Goal: Use online tool/utility: Utilize a website feature to perform a specific function

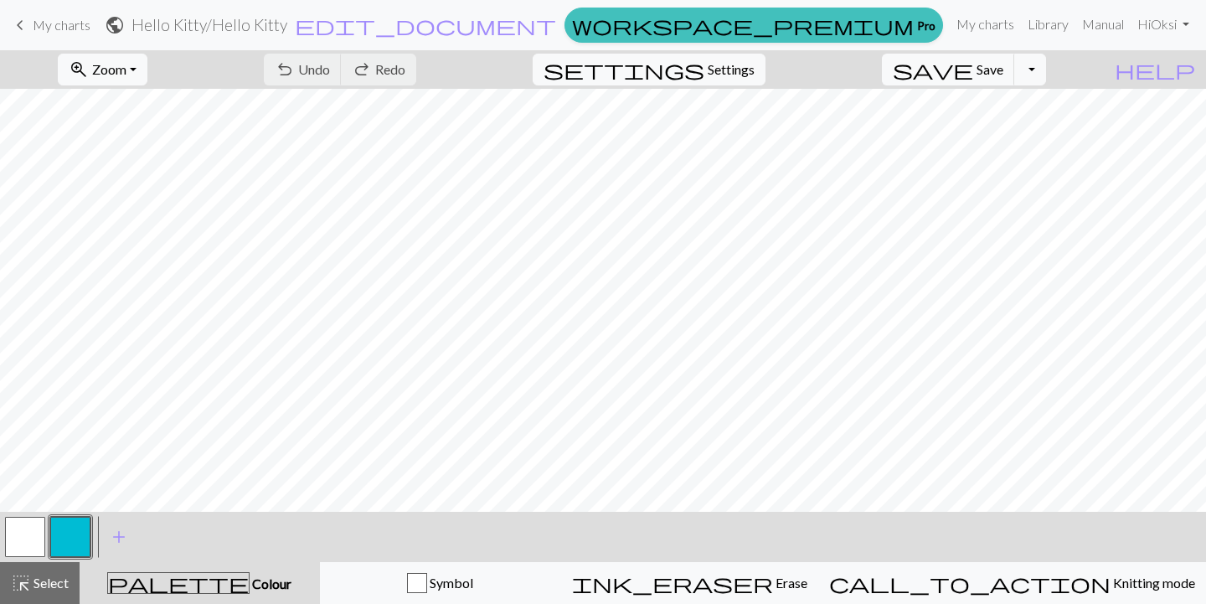
scroll to position [825, 0]
click at [118, 538] on span "add" at bounding box center [119, 536] width 20 height 23
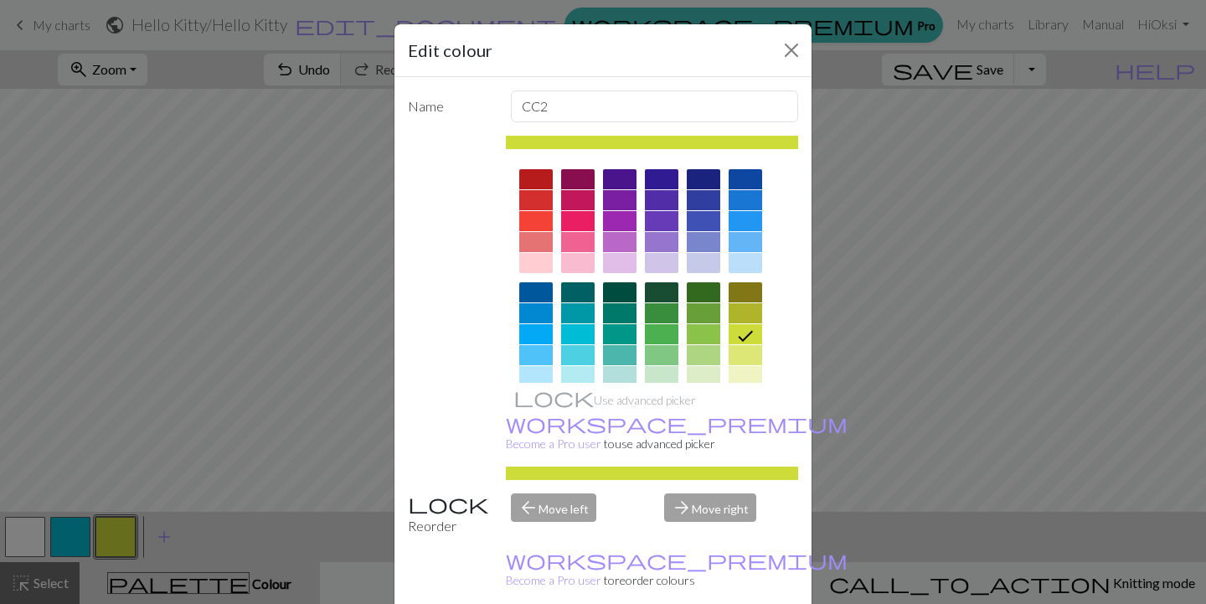
click at [748, 338] on icon at bounding box center [745, 336] width 20 height 20
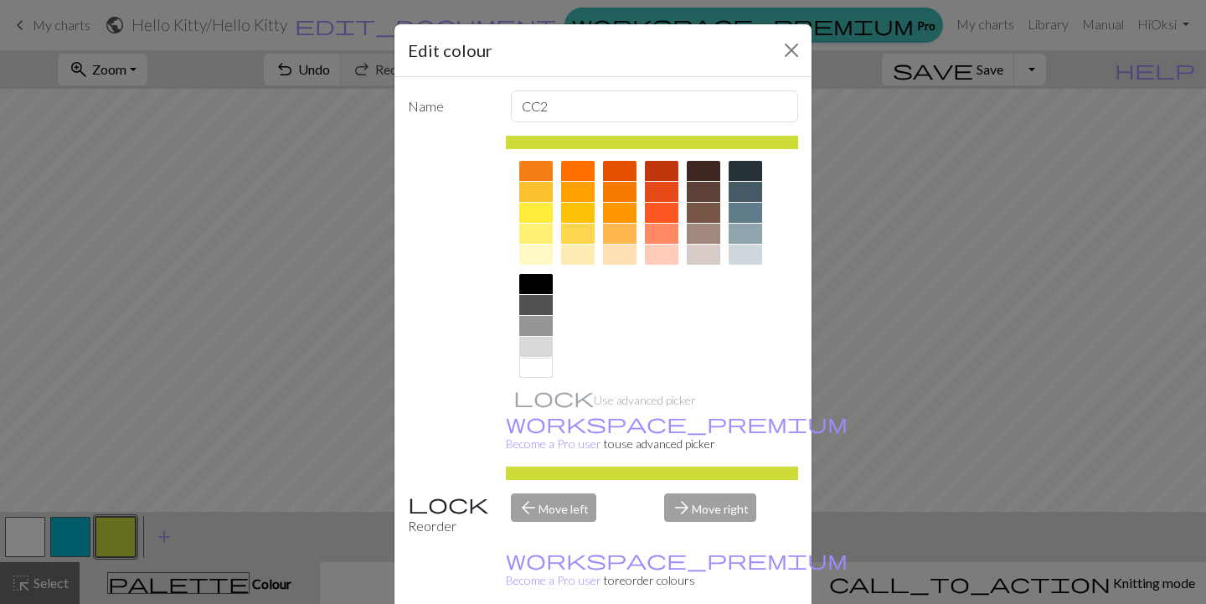
scroll to position [236, 0]
click at [531, 286] on div at bounding box center [536, 282] width 34 height 20
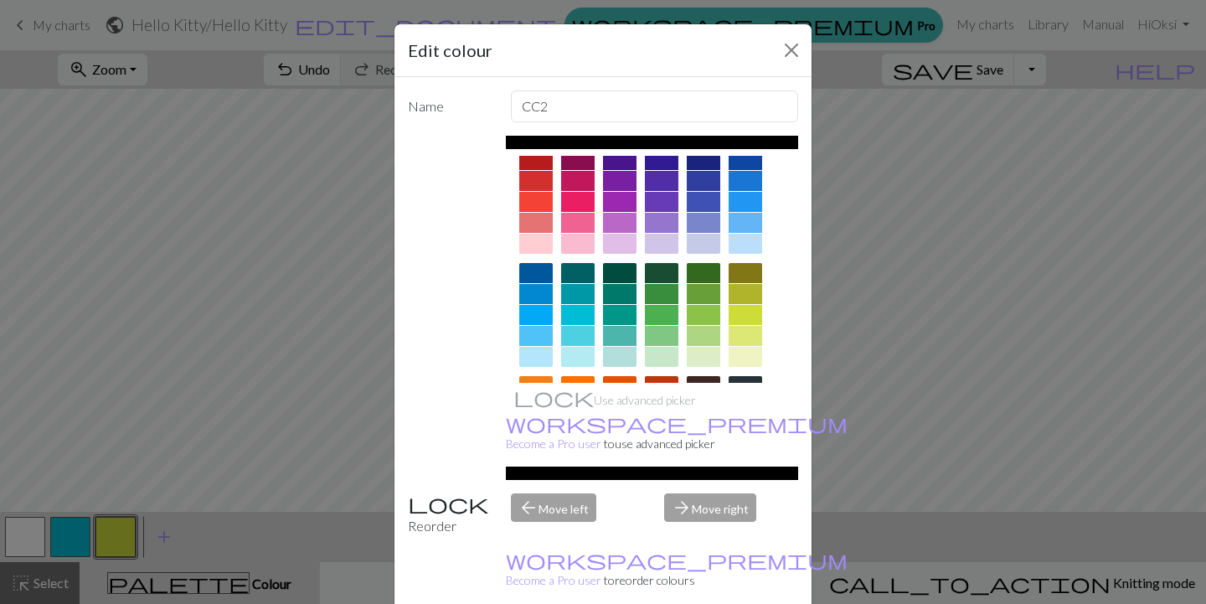
scroll to position [14, 0]
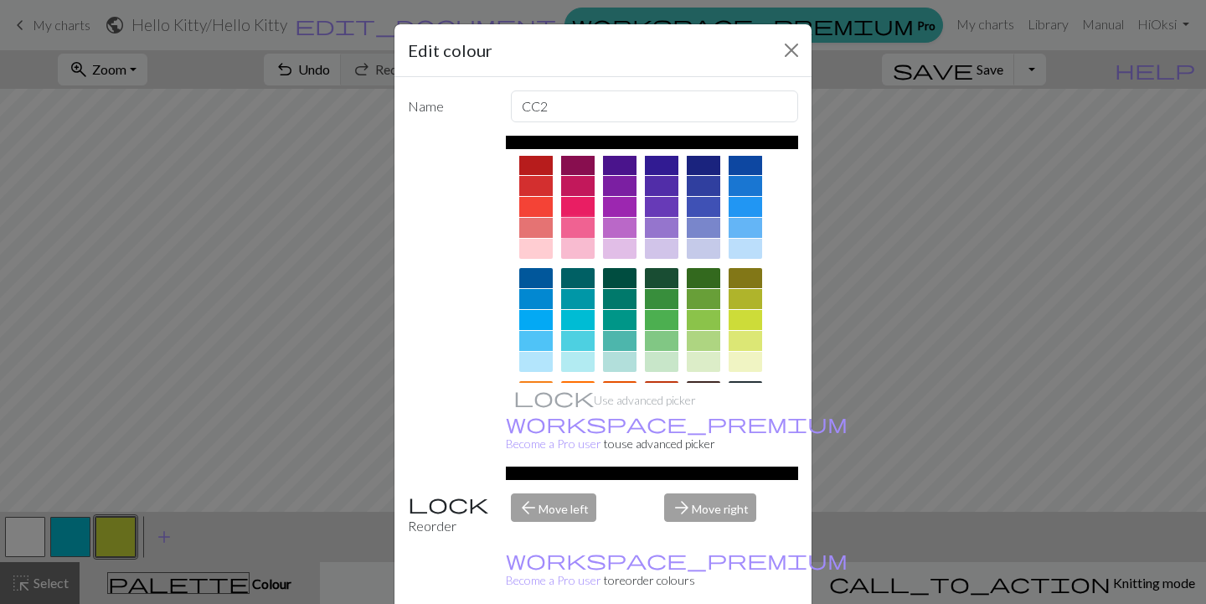
click at [580, 229] on div at bounding box center [578, 228] width 34 height 20
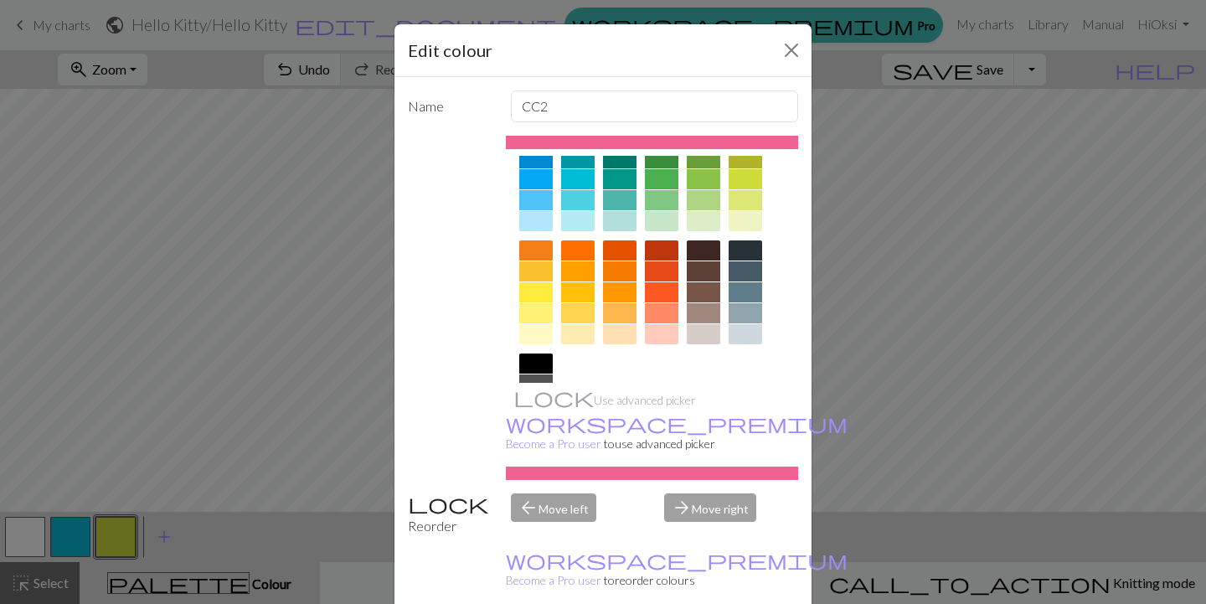
scroll to position [183, 0]
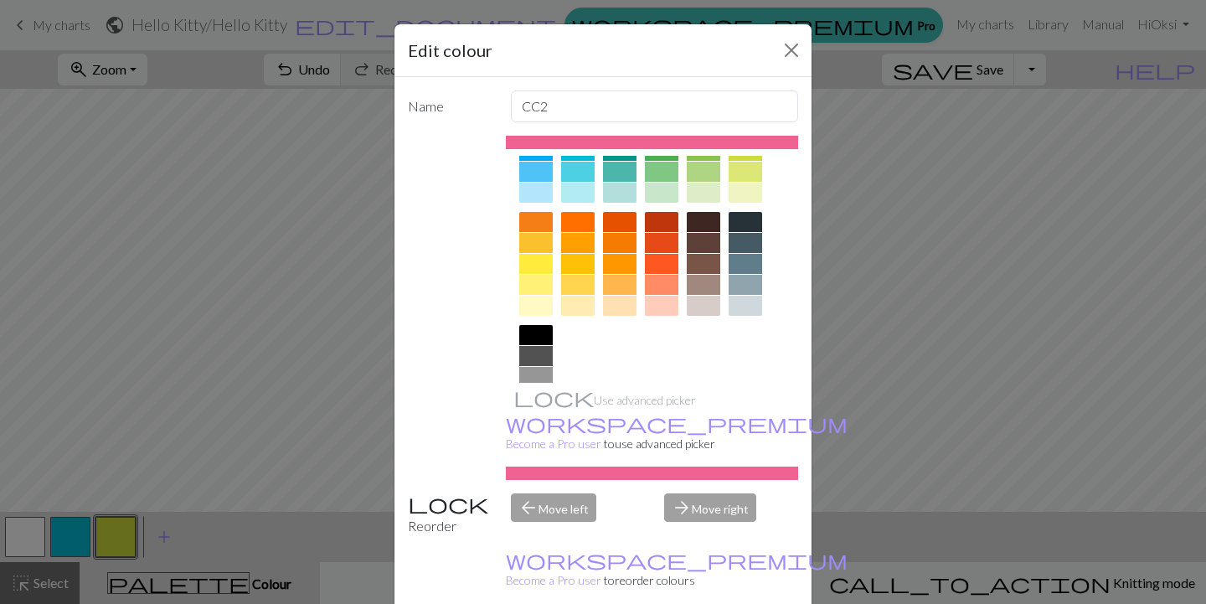
click at [539, 282] on div at bounding box center [536, 285] width 34 height 20
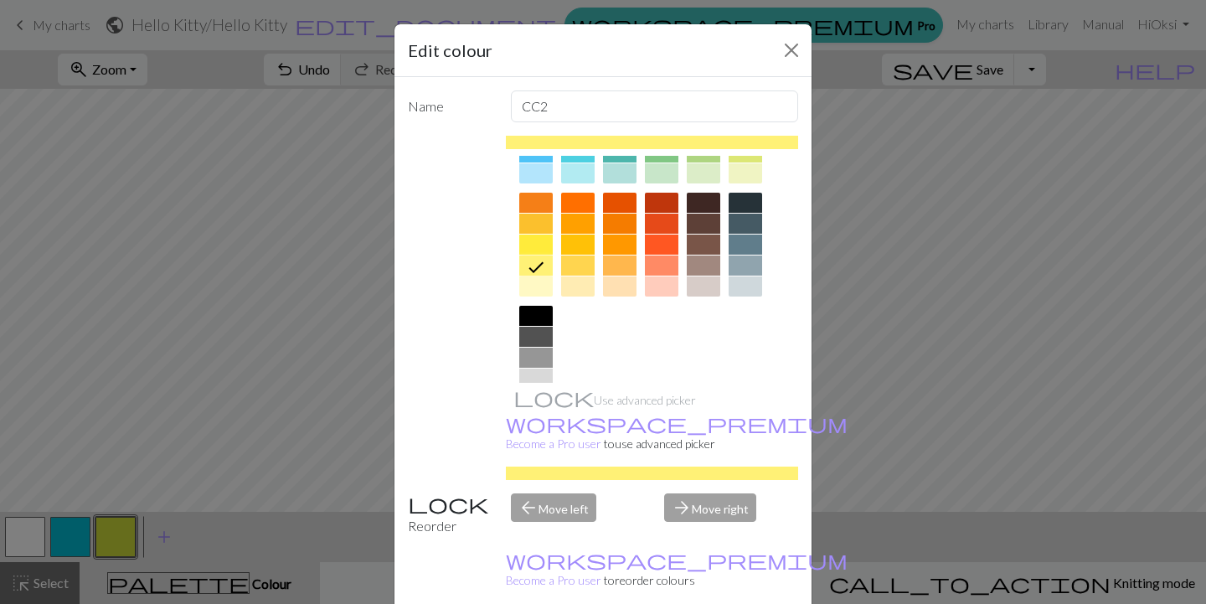
scroll to position [214, 0]
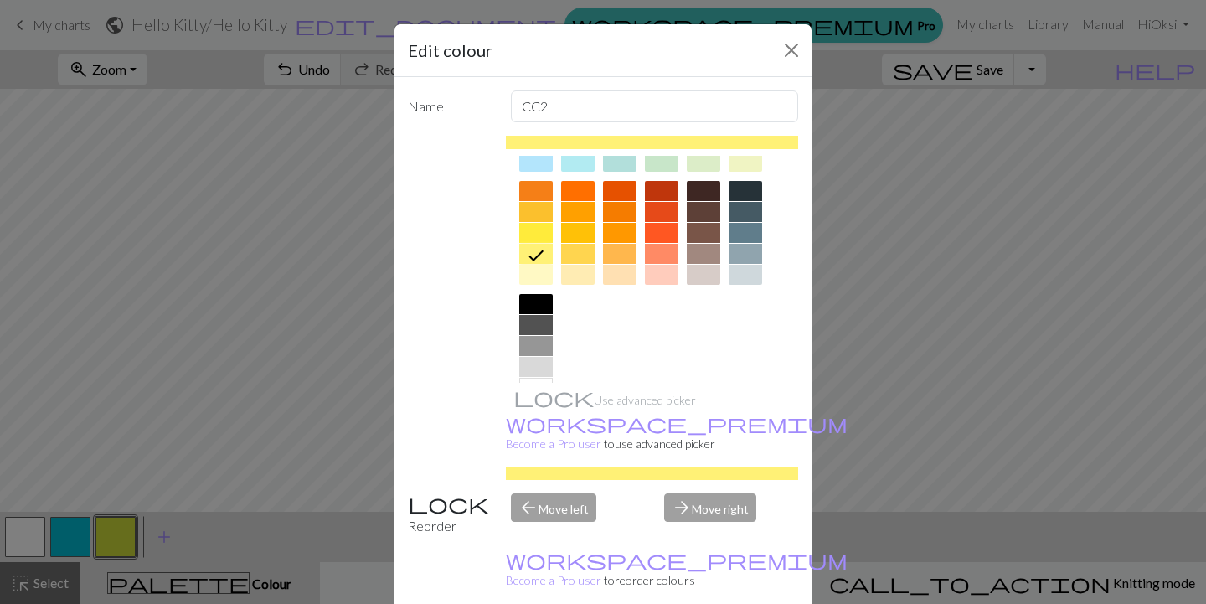
click at [539, 303] on div at bounding box center [536, 304] width 34 height 20
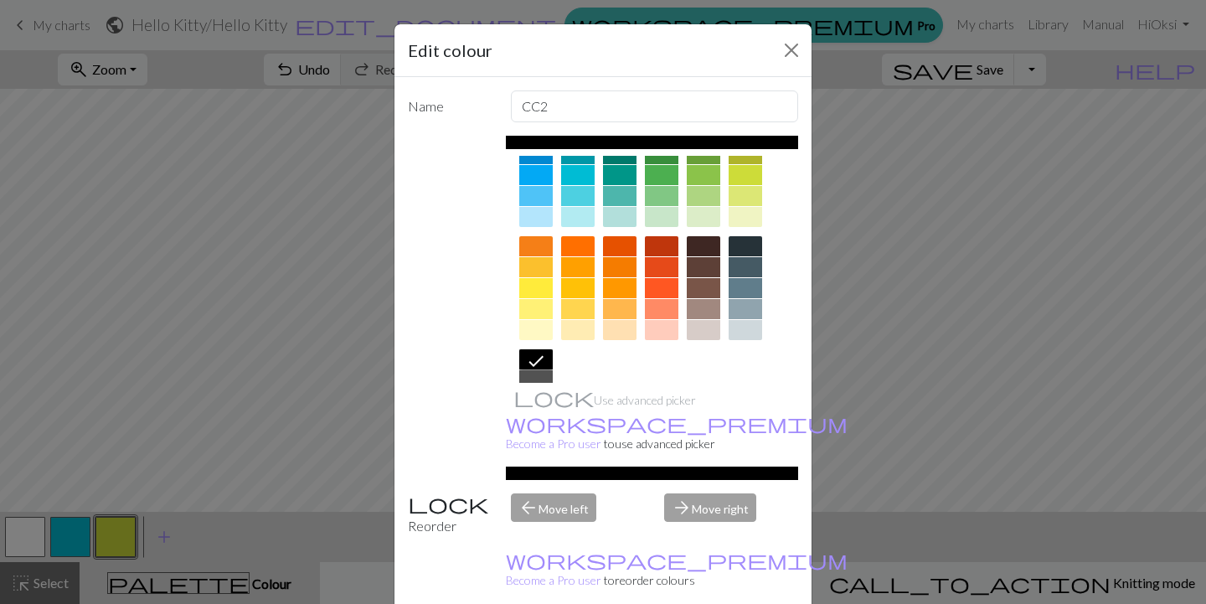
scroll to position [199, 0]
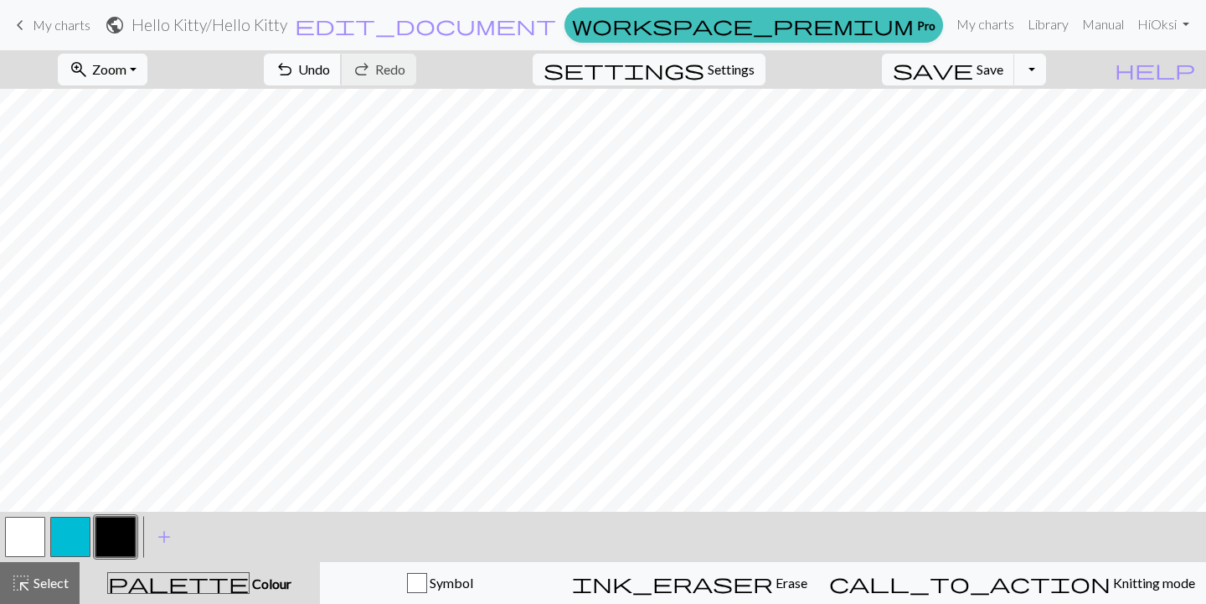
click at [295, 70] on span "undo" at bounding box center [285, 69] width 20 height 23
click at [18, 539] on button "button" at bounding box center [25, 537] width 40 height 40
click at [105, 544] on button "button" at bounding box center [115, 537] width 40 height 40
click at [15, 539] on button "button" at bounding box center [25, 537] width 40 height 40
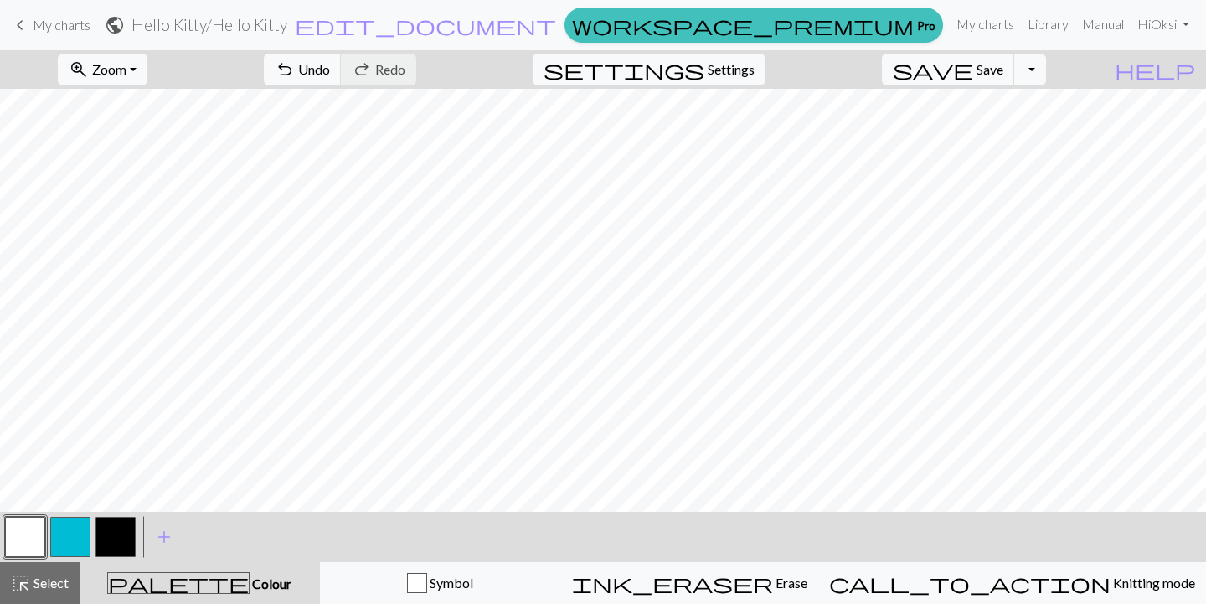
click at [119, 529] on button "button" at bounding box center [115, 537] width 40 height 40
click at [295, 71] on span "undo" at bounding box center [285, 69] width 20 height 23
click at [295, 72] on span "undo" at bounding box center [285, 69] width 20 height 23
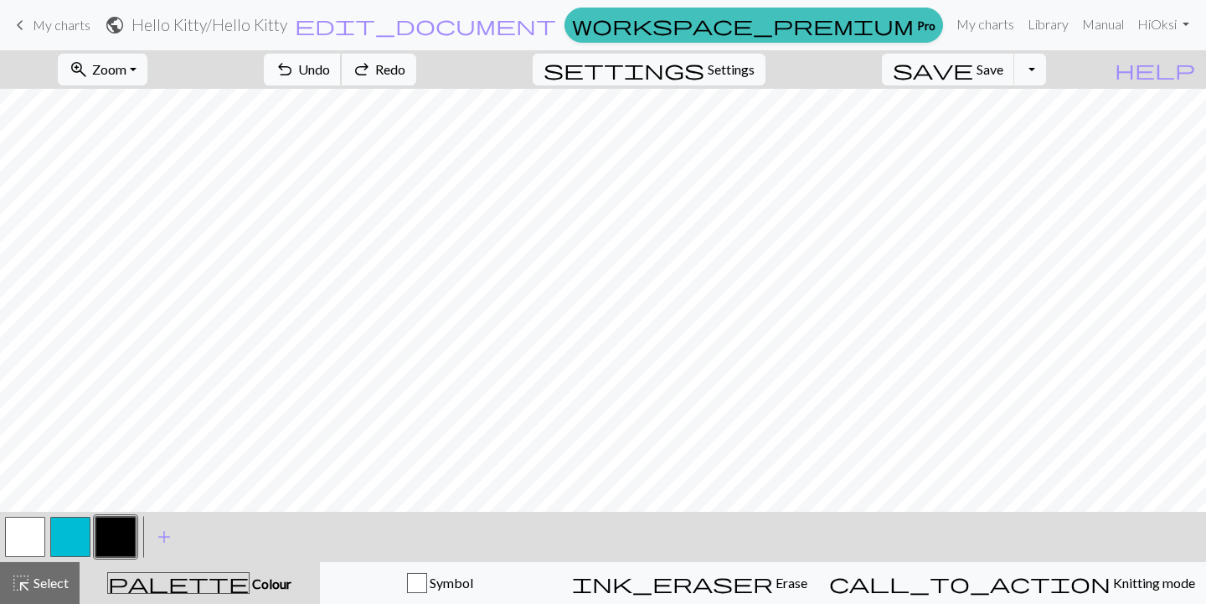
click at [295, 72] on span "undo" at bounding box center [285, 69] width 20 height 23
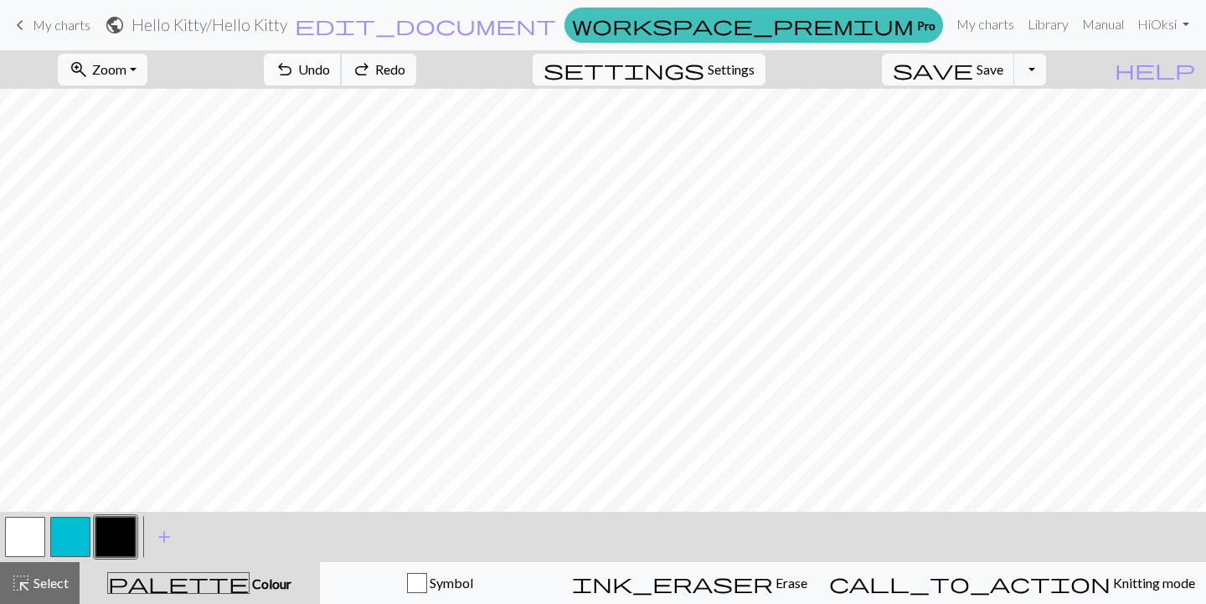
click at [295, 72] on span "undo" at bounding box center [285, 69] width 20 height 23
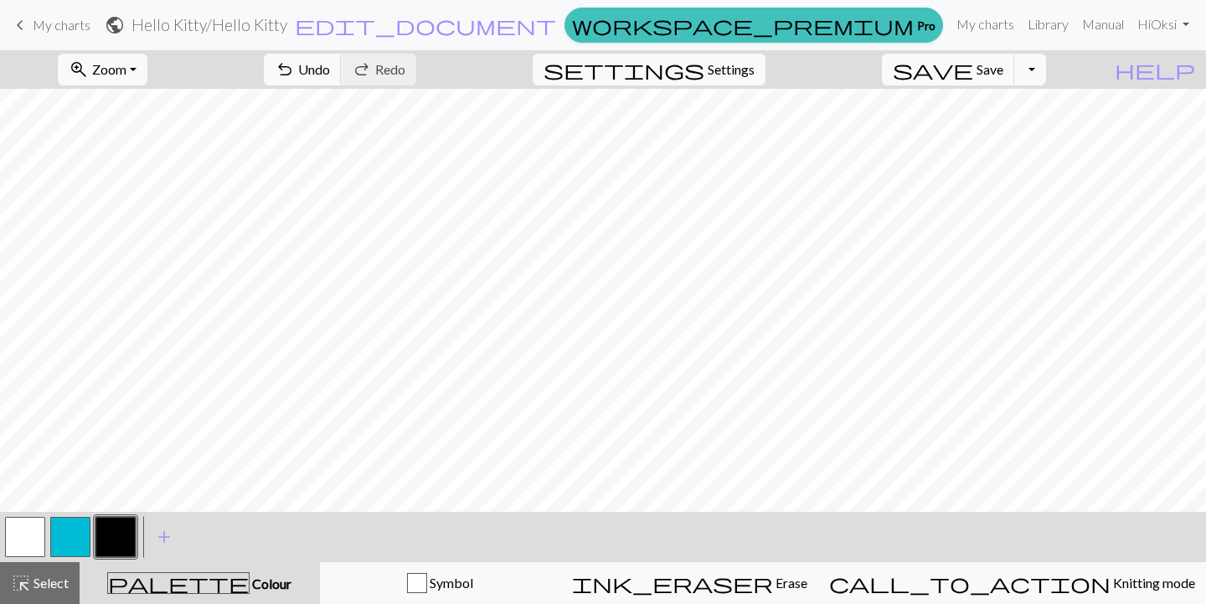
click at [16, 537] on button "button" at bounding box center [25, 537] width 40 height 40
click at [110, 540] on button "button" at bounding box center [115, 537] width 40 height 40
click at [330, 73] on span "Undo" at bounding box center [314, 69] width 32 height 16
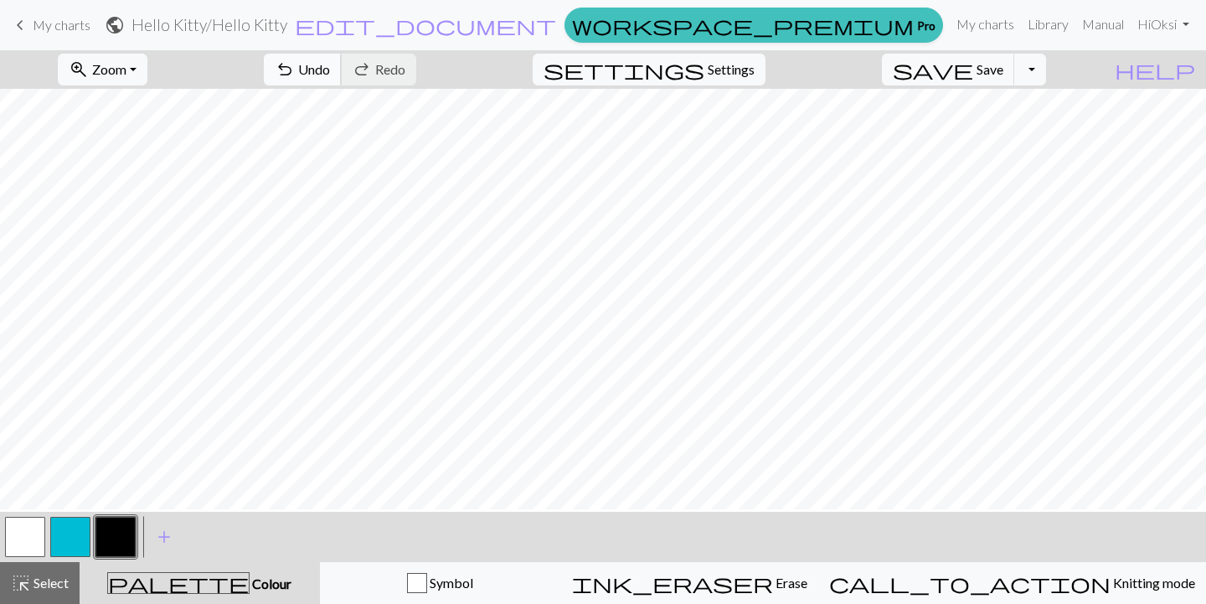
scroll to position [504, 0]
click at [330, 73] on span "Undo" at bounding box center [314, 69] width 32 height 16
click at [295, 64] on span "undo" at bounding box center [285, 69] width 20 height 23
click at [25, 536] on button "button" at bounding box center [25, 537] width 40 height 40
click at [124, 530] on button "button" at bounding box center [115, 537] width 40 height 40
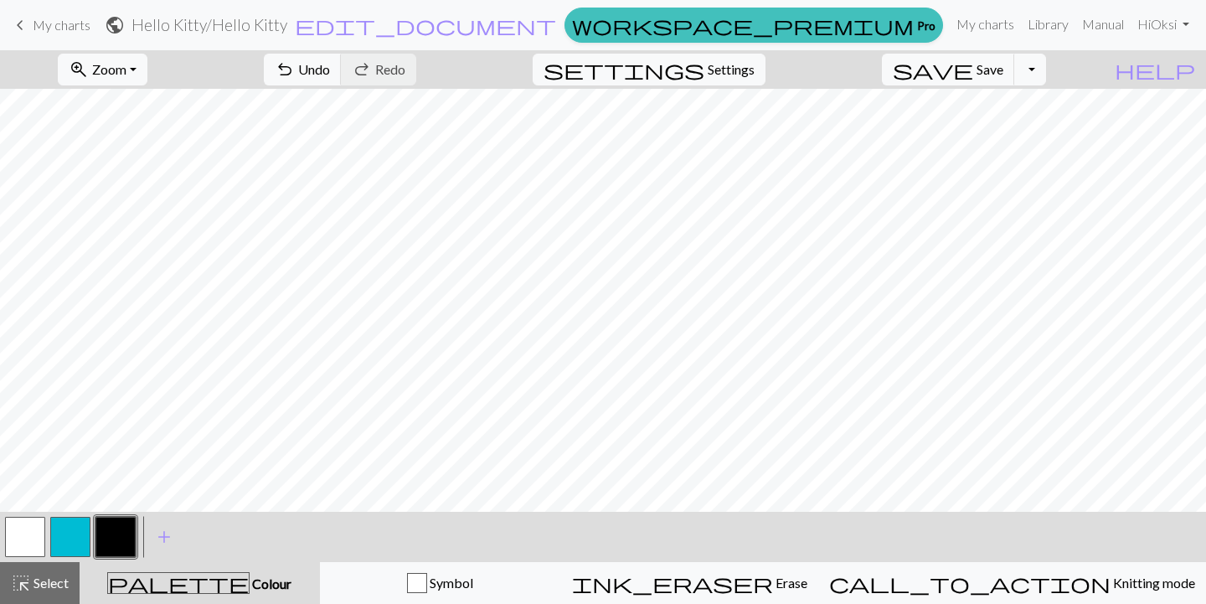
click at [126, 533] on button "button" at bounding box center [115, 537] width 40 height 40
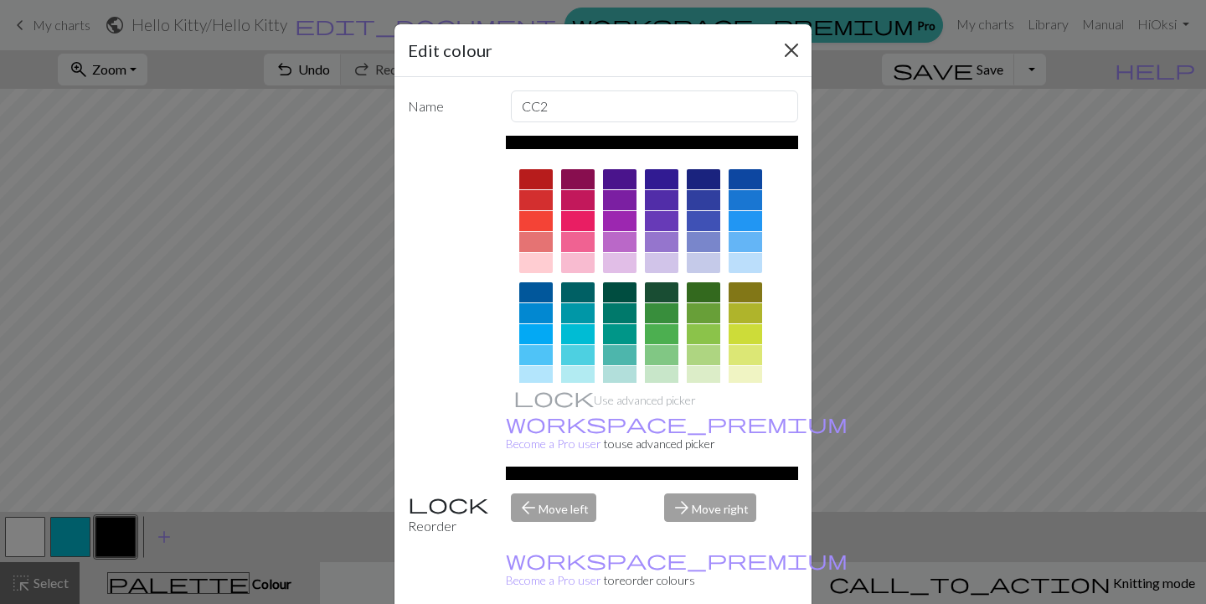
click at [792, 45] on button "Close" at bounding box center [791, 50] width 27 height 27
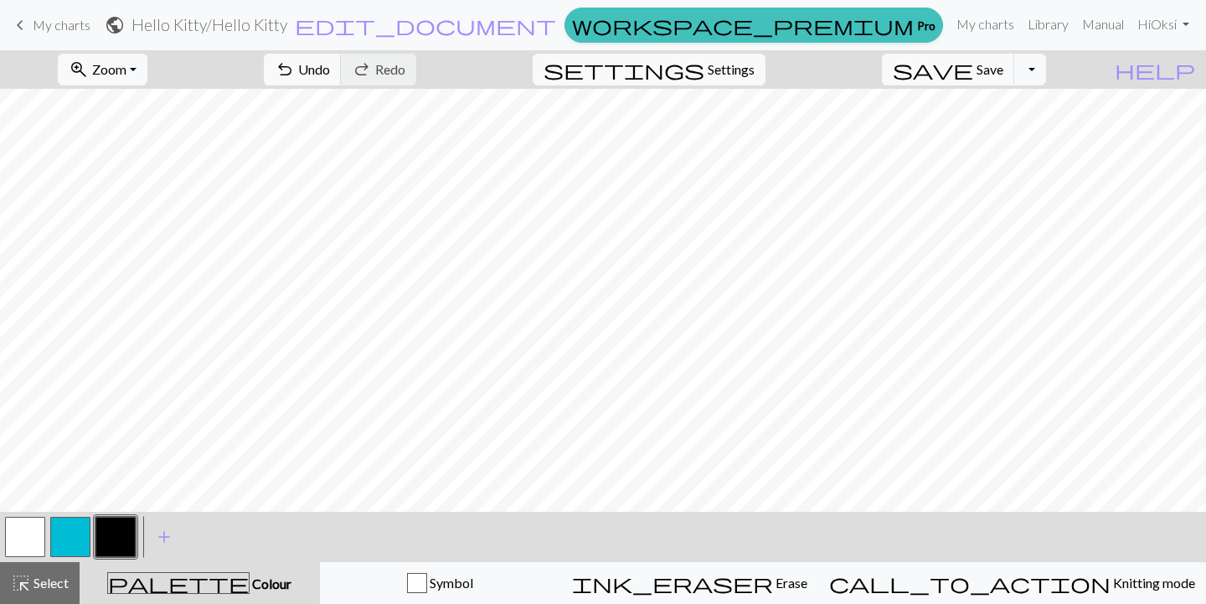
click at [23, 541] on button "button" at bounding box center [25, 537] width 40 height 40
click at [116, 535] on button "button" at bounding box center [115, 537] width 40 height 40
click at [295, 73] on span "undo" at bounding box center [285, 69] width 20 height 23
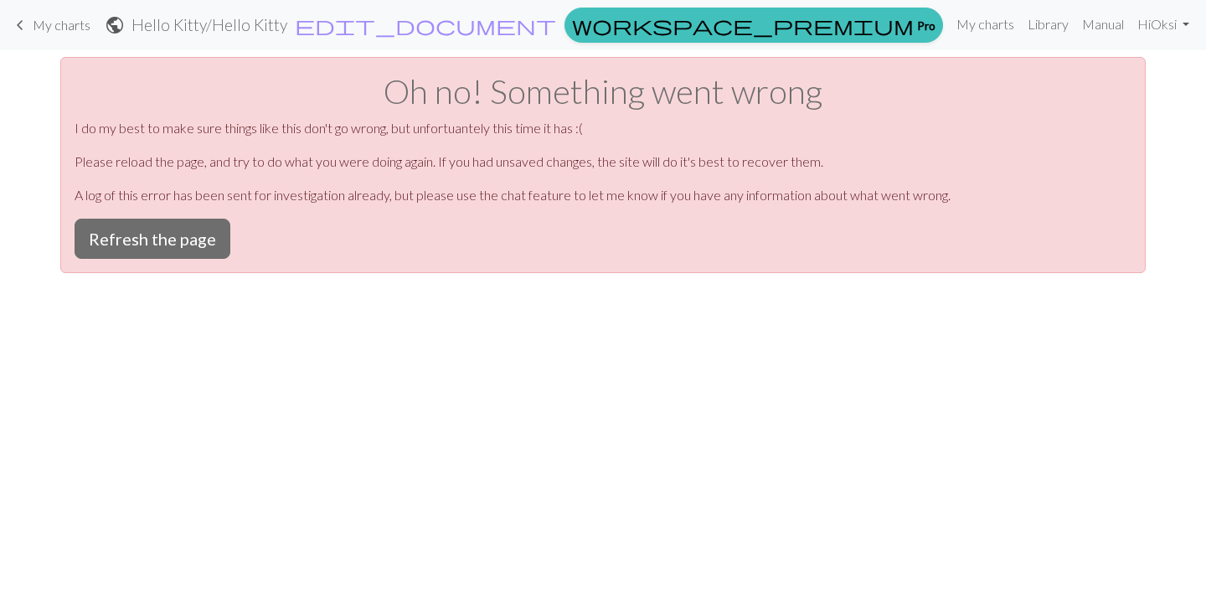
scroll to position [0, 0]
click at [137, 243] on button "Refresh the page" at bounding box center [153, 239] width 156 height 40
